Goal: Transaction & Acquisition: Purchase product/service

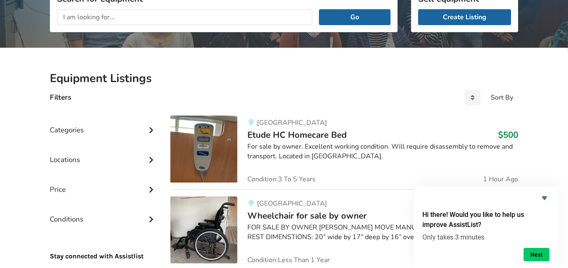
scroll to position [126, 0]
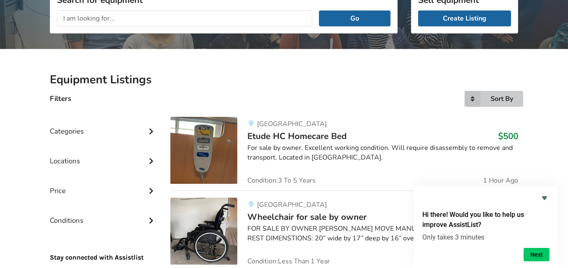
click at [471, 96] on icon at bounding box center [473, 99] width 16 height 16
click at [69, 131] on div "Categories" at bounding box center [103, 125] width 107 height 30
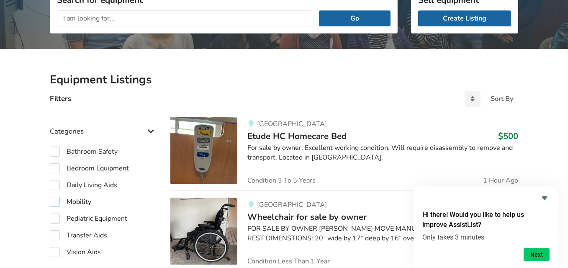
click at [54, 199] on label "Mobility" at bounding box center [70, 202] width 41 height 10
checkbox input "true"
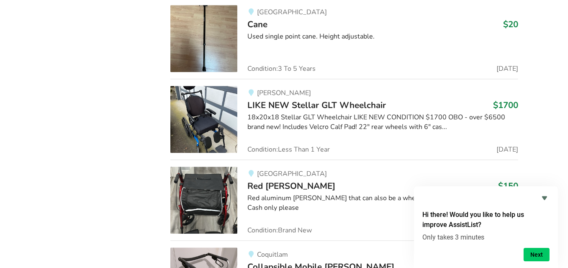
scroll to position [10566, 0]
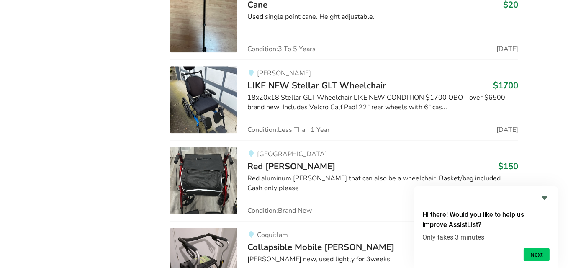
click at [417, 93] on div "18x20x18 Stellar GLT Wheelchair LIKE NEW CONDITION $1700 OBO - over $6500 brand…" at bounding box center [382, 102] width 271 height 19
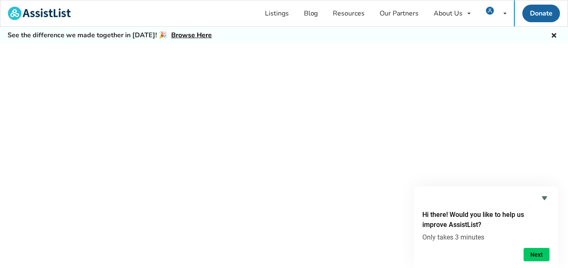
click at [417, 67] on div at bounding box center [284, 165] width 568 height 243
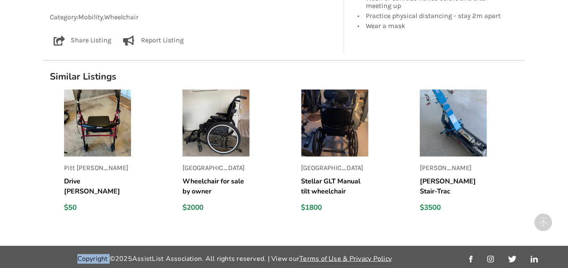
scroll to position [928, 0]
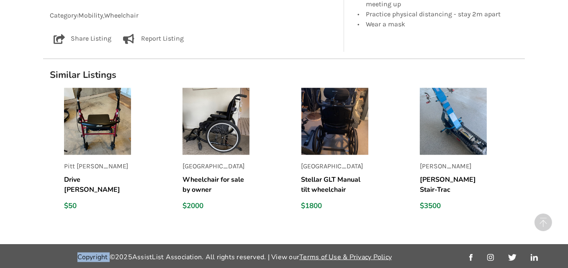
click at [329, 113] on img at bounding box center [334, 121] width 67 height 67
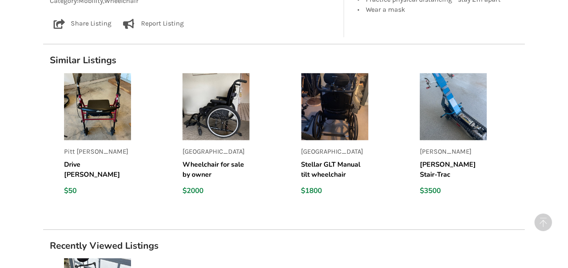
scroll to position [921, 0]
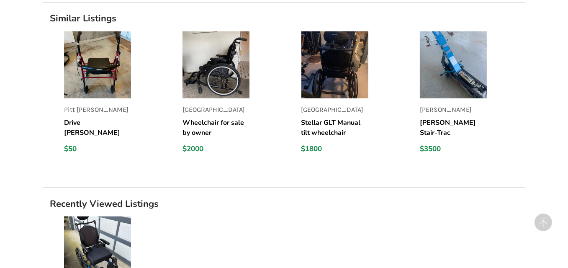
click at [217, 64] on img at bounding box center [216, 64] width 67 height 67
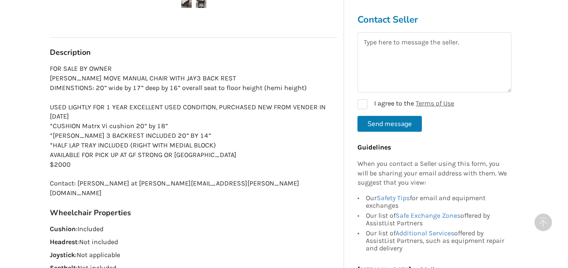
scroll to position [461, 0]
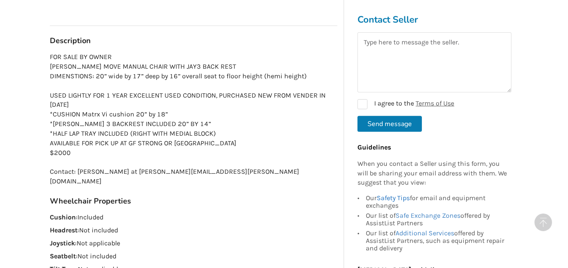
click at [394, 197] on link "Safety Tips" at bounding box center [393, 198] width 33 height 8
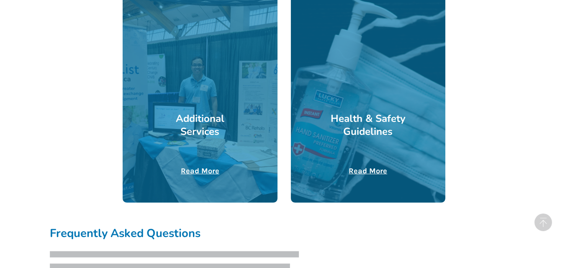
scroll to position [1408, 0]
